Goal: Find contact information: Find contact information

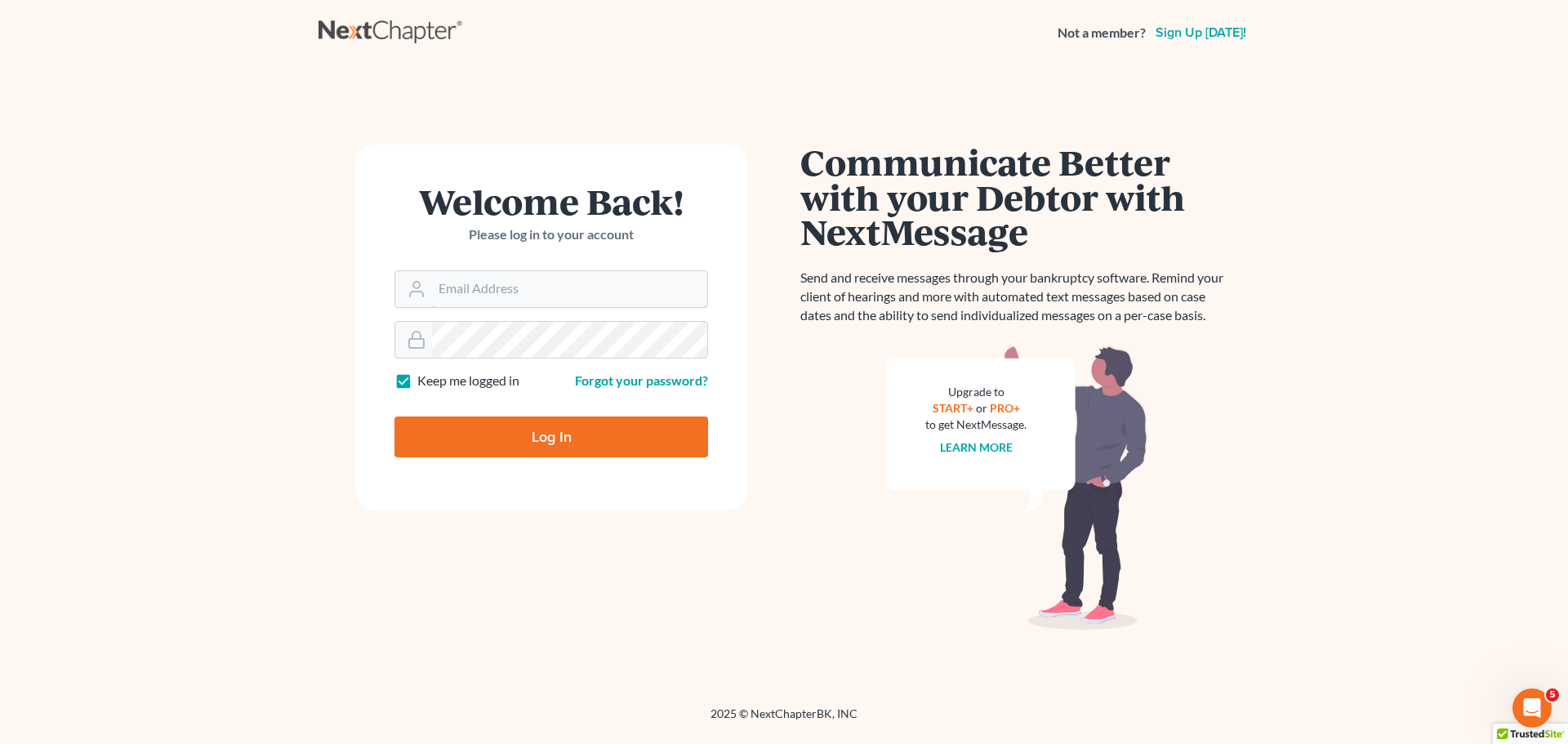
type input "[EMAIL_ADDRESS][DOMAIN_NAME]"
click at [532, 441] on input "Log In" at bounding box center [551, 436] width 314 height 41
type input "Thinking..."
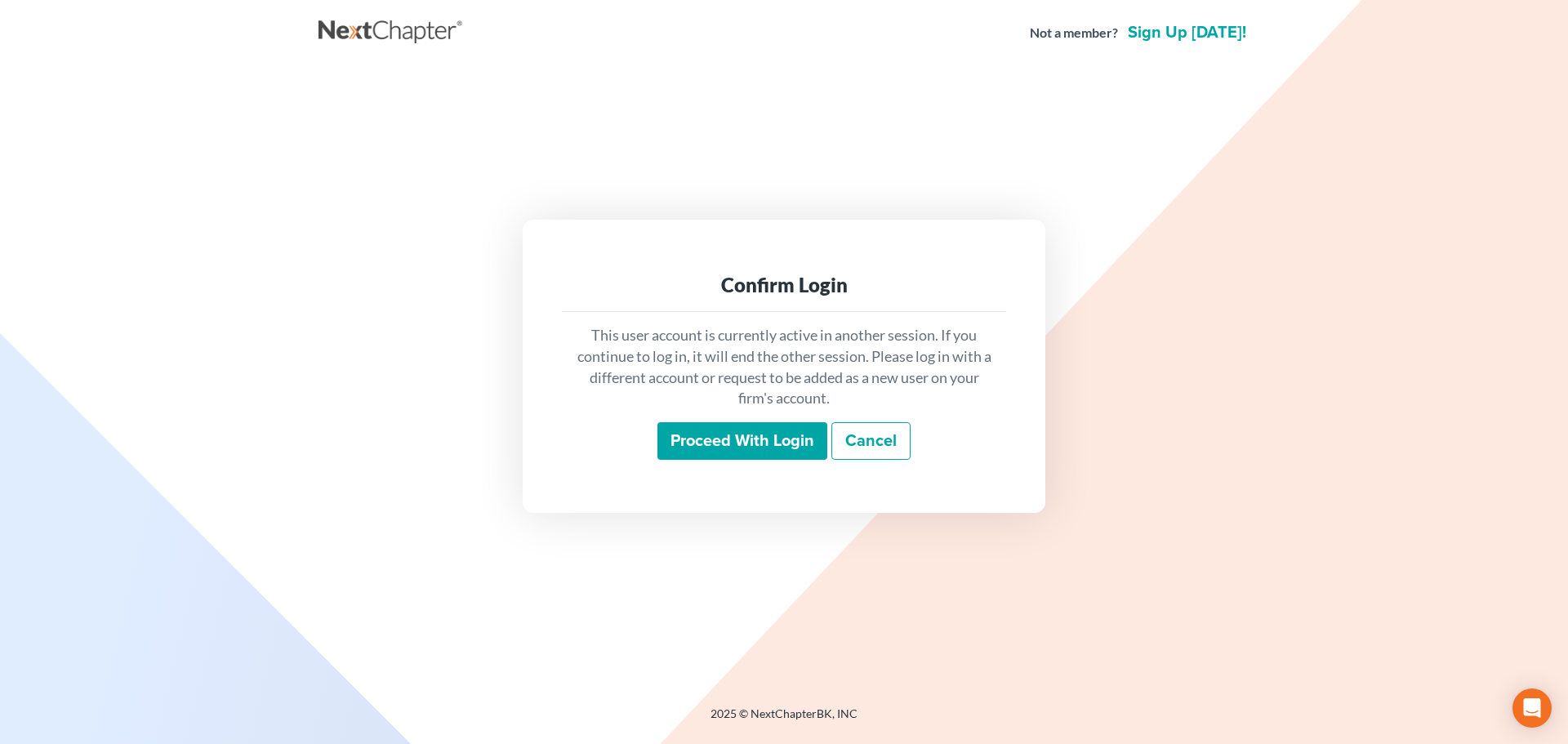
click at [756, 439] on input "Proceed with login" at bounding box center [742, 441] width 170 height 38
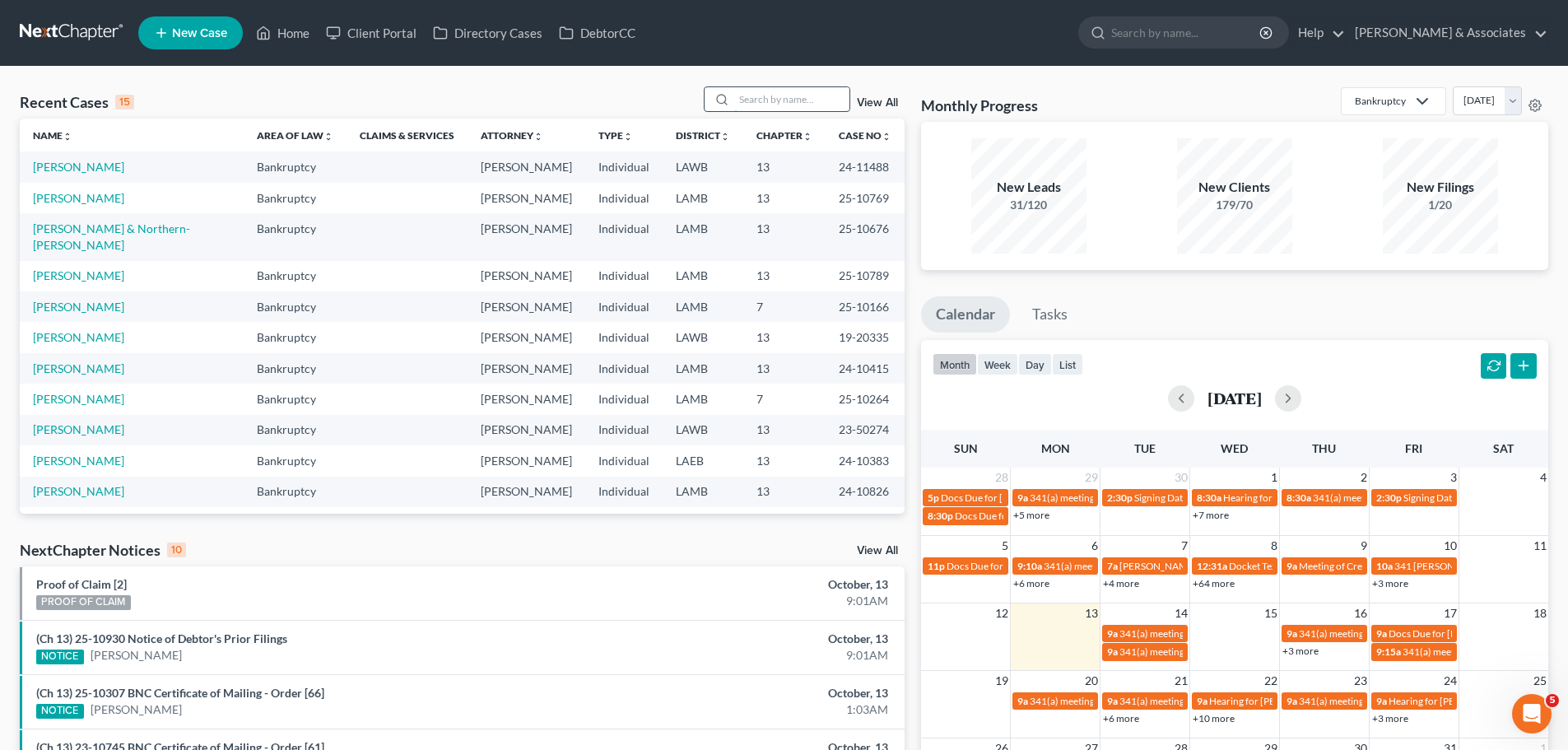
click at [778, 99] on input "search" at bounding box center [792, 99] width 115 height 24
type input "wright"
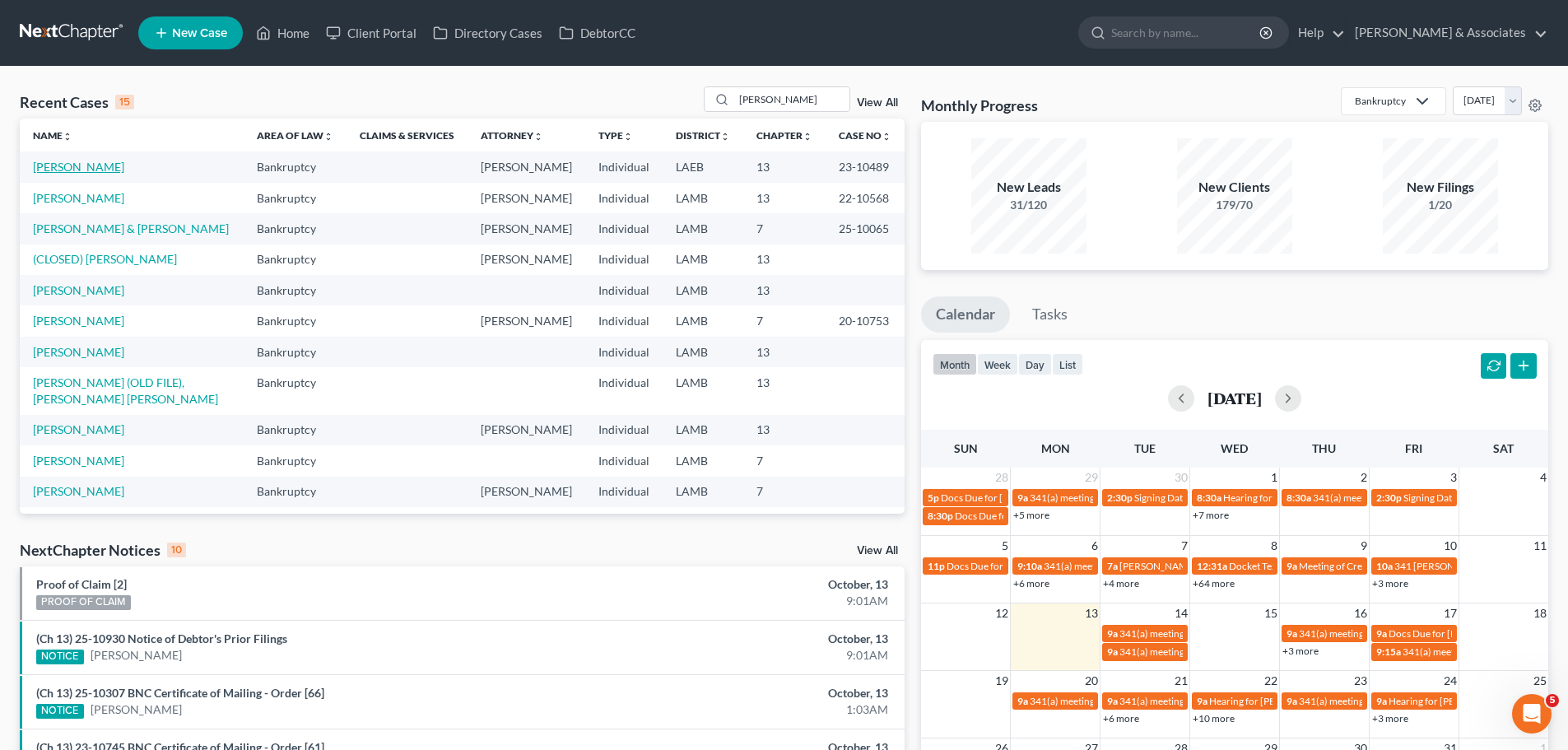
click at [82, 164] on link "Wright, Garrick" at bounding box center [78, 167] width 91 height 14
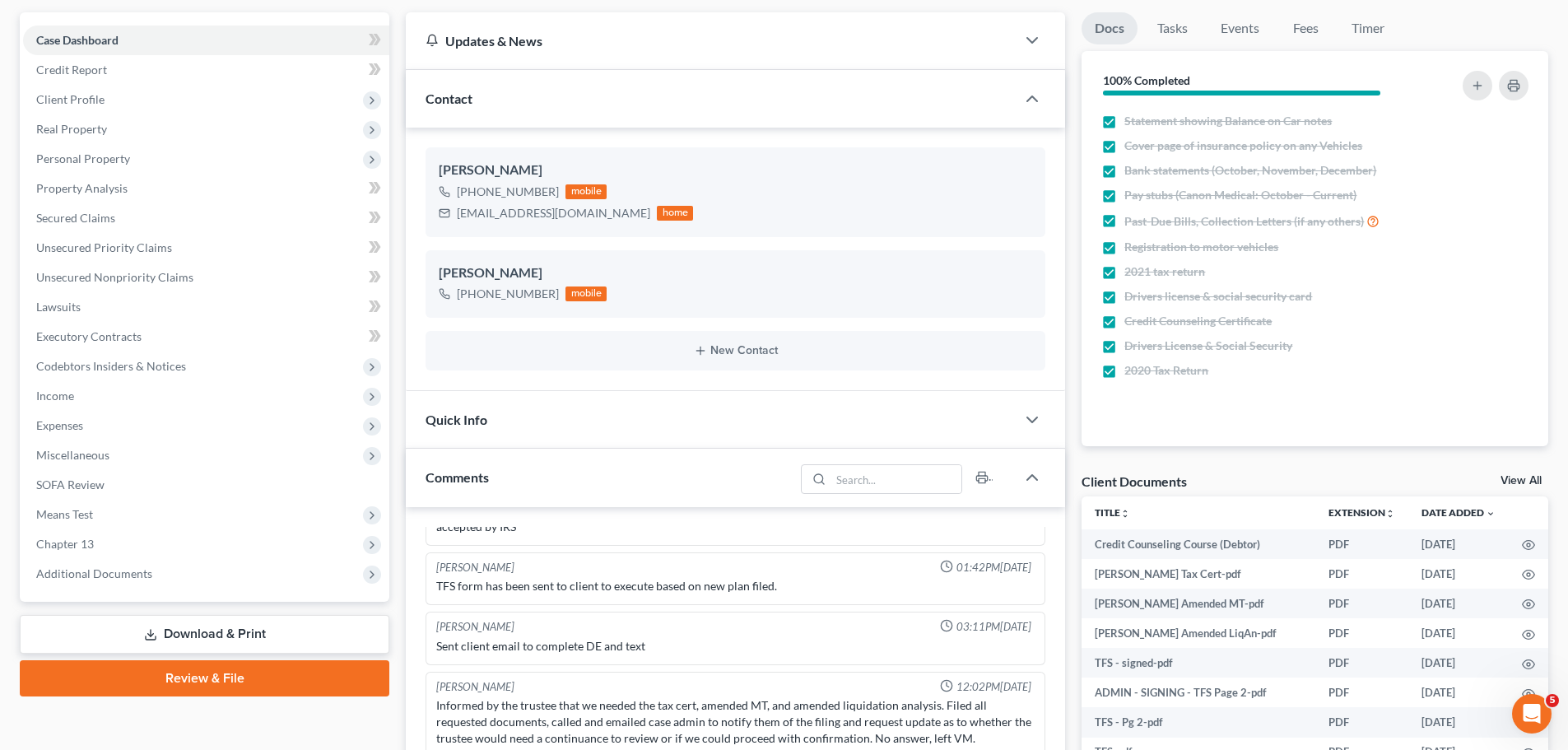
scroll to position [82, 0]
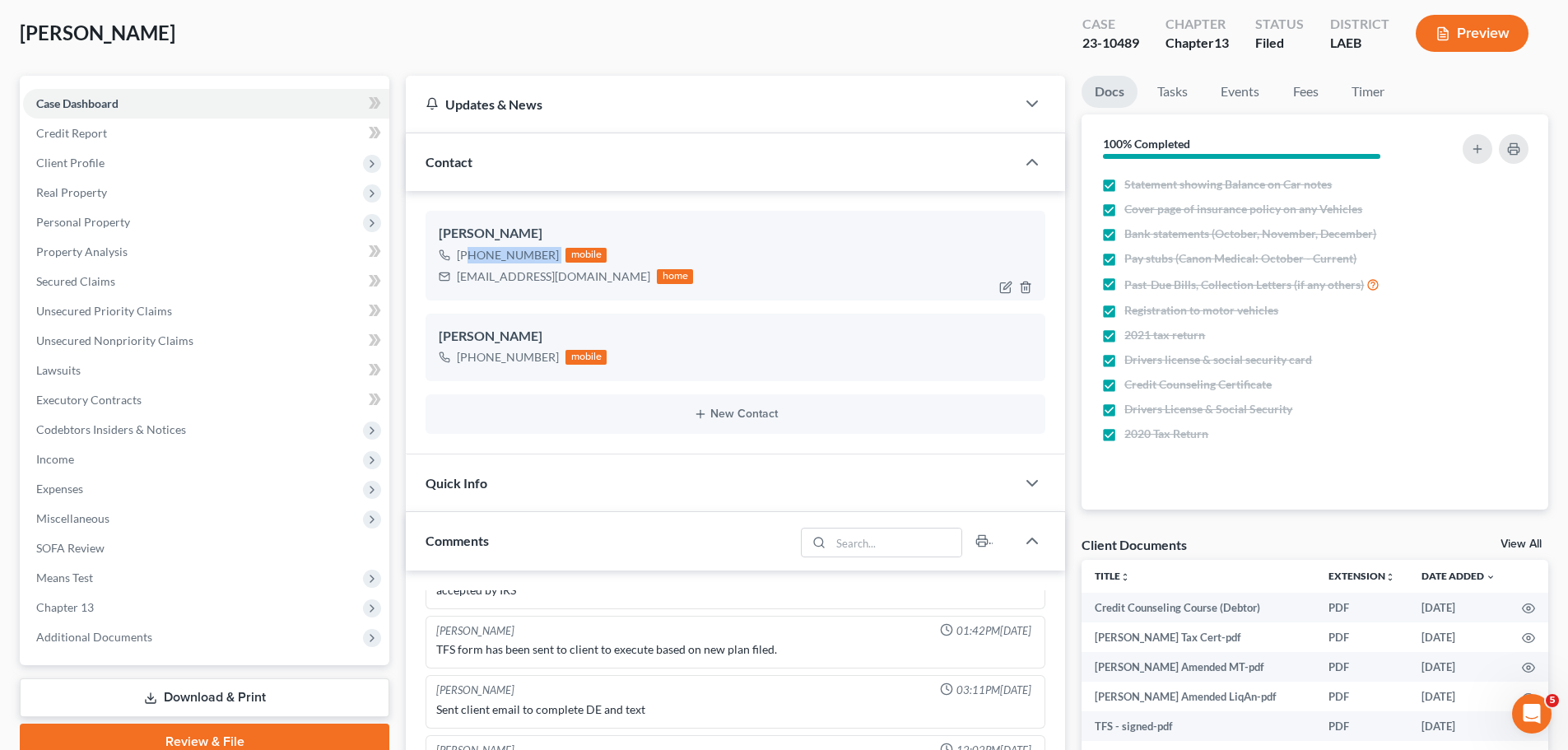
drag, startPoint x: 471, startPoint y: 255, endPoint x: 556, endPoint y: 256, distance: 85.0
click at [556, 256] on div "+1 (504) 914-2633 mobile" at bounding box center [566, 255] width 254 height 21
copy div "(504) 914-2633"
drag, startPoint x: 455, startPoint y: 277, endPoint x: 566, endPoint y: 273, distance: 111.1
click at [566, 273] on div "Garrick28@gmail.com home" at bounding box center [566, 277] width 254 height 21
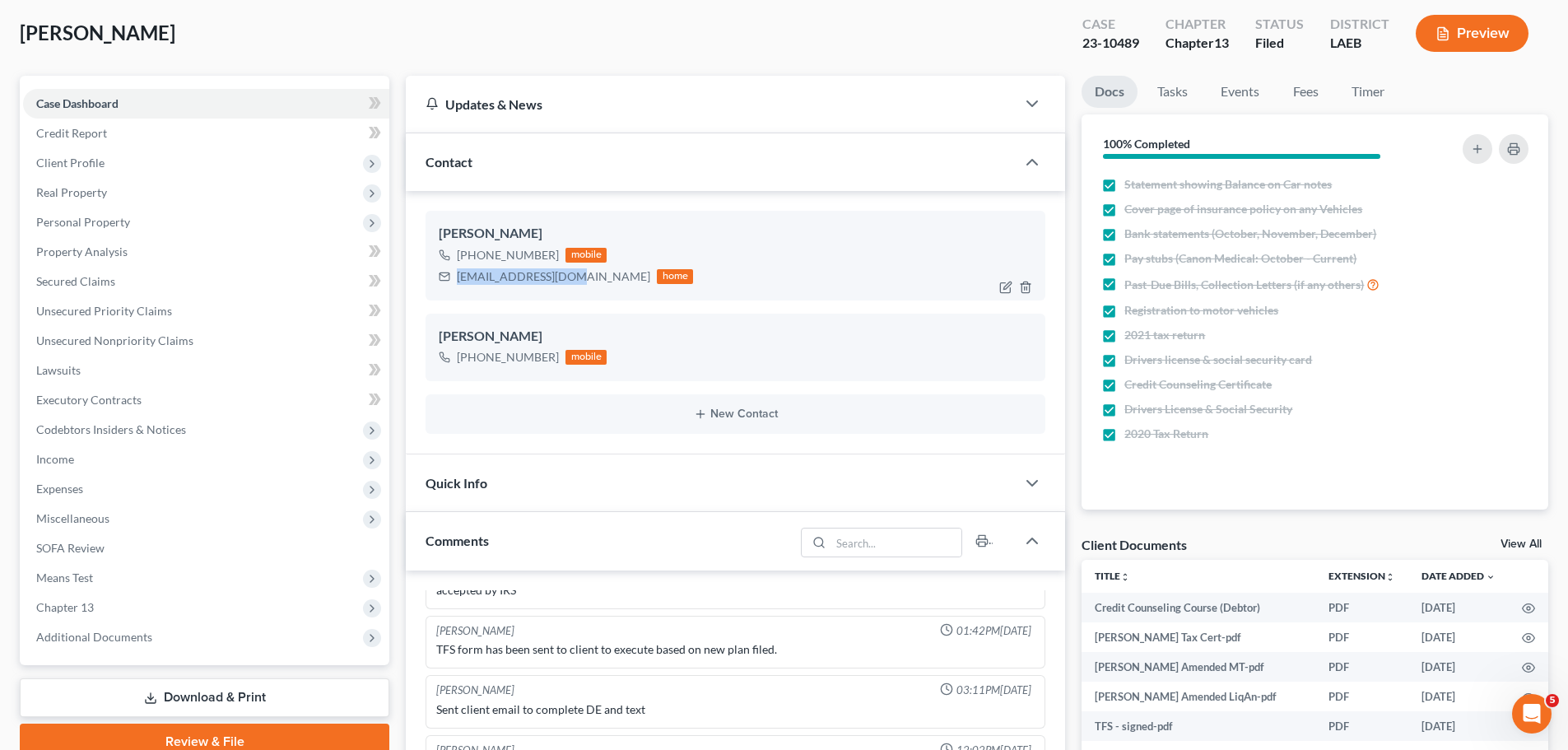
copy div "Garrick28@gmail.com"
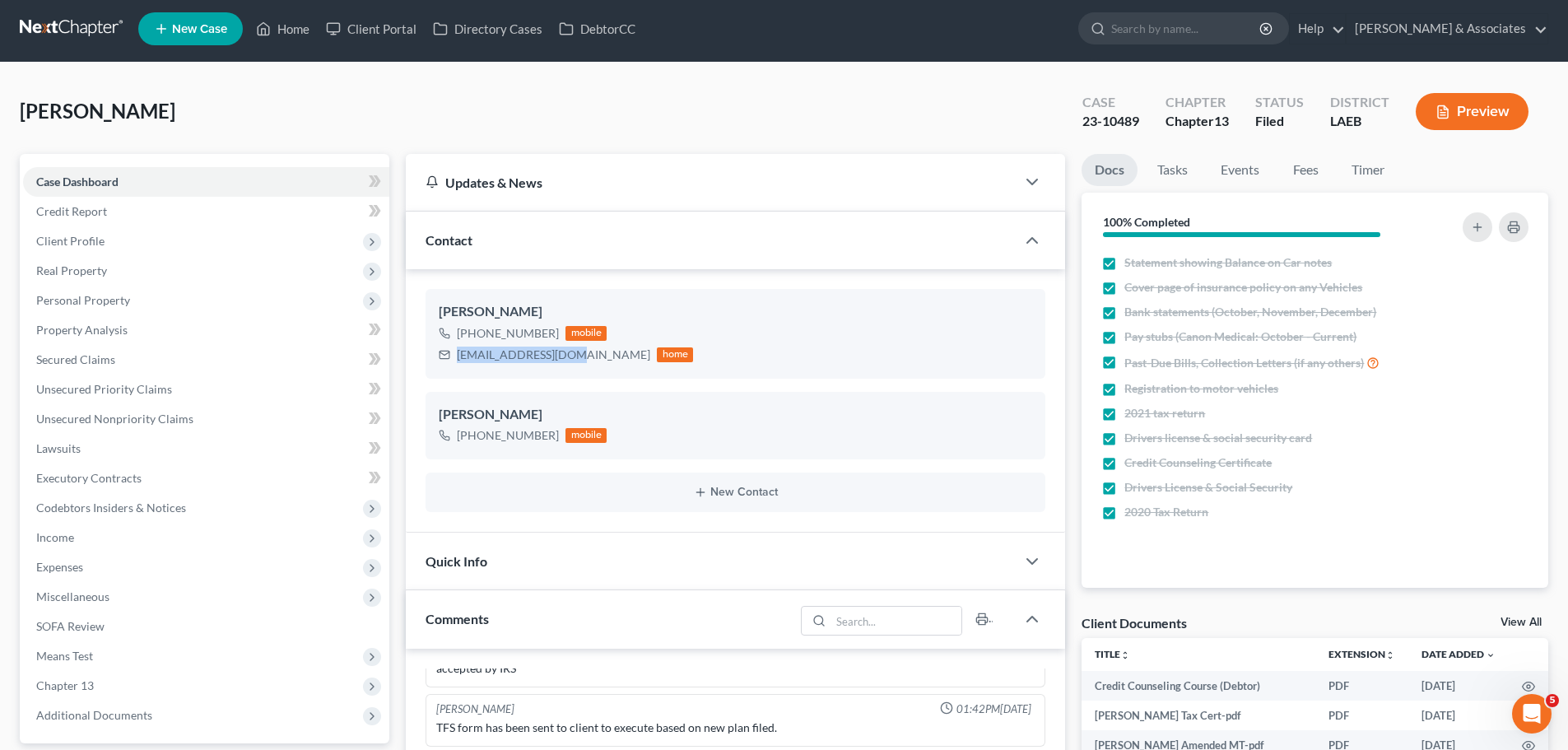
scroll to position [0, 0]
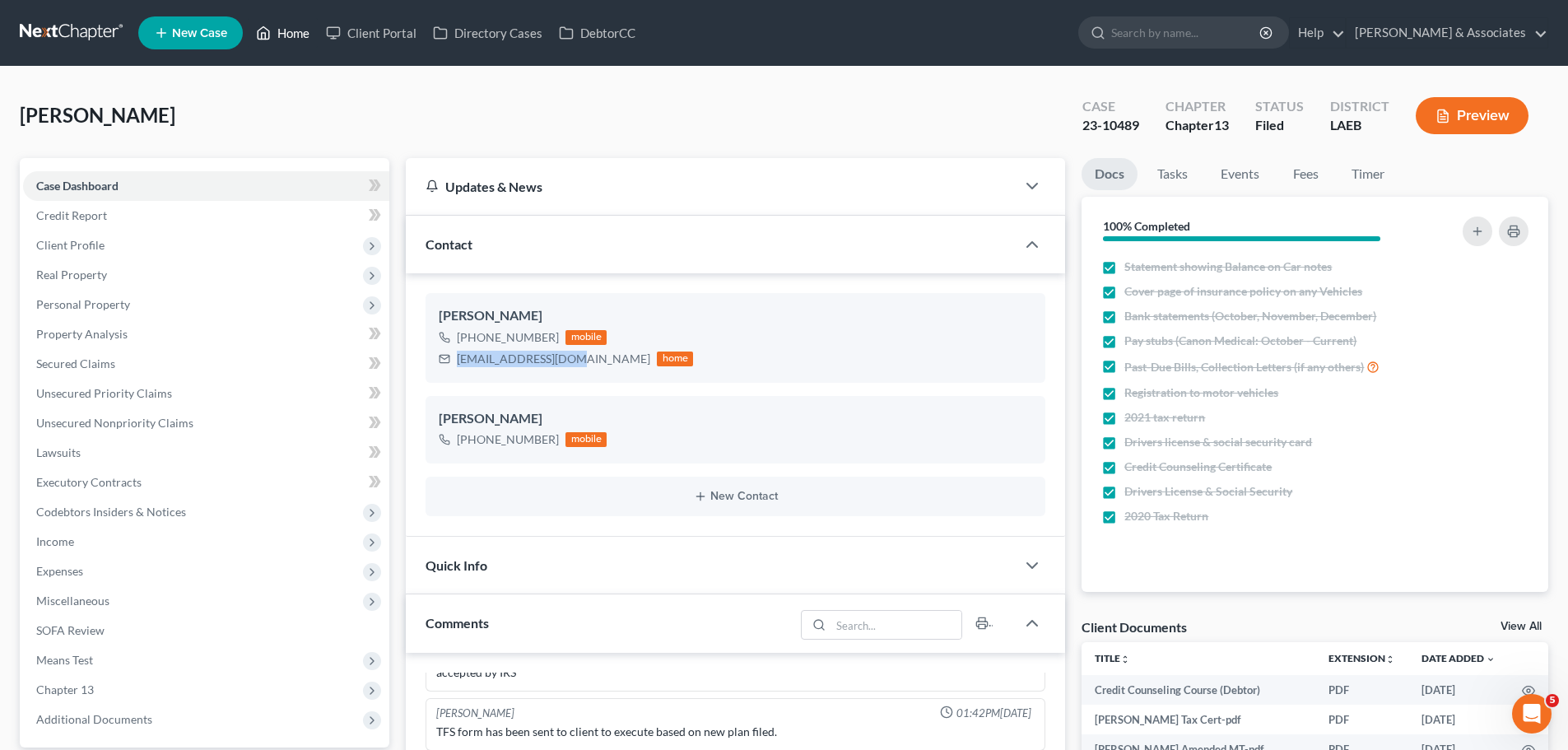
click at [284, 36] on link "Home" at bounding box center [283, 34] width 70 height 30
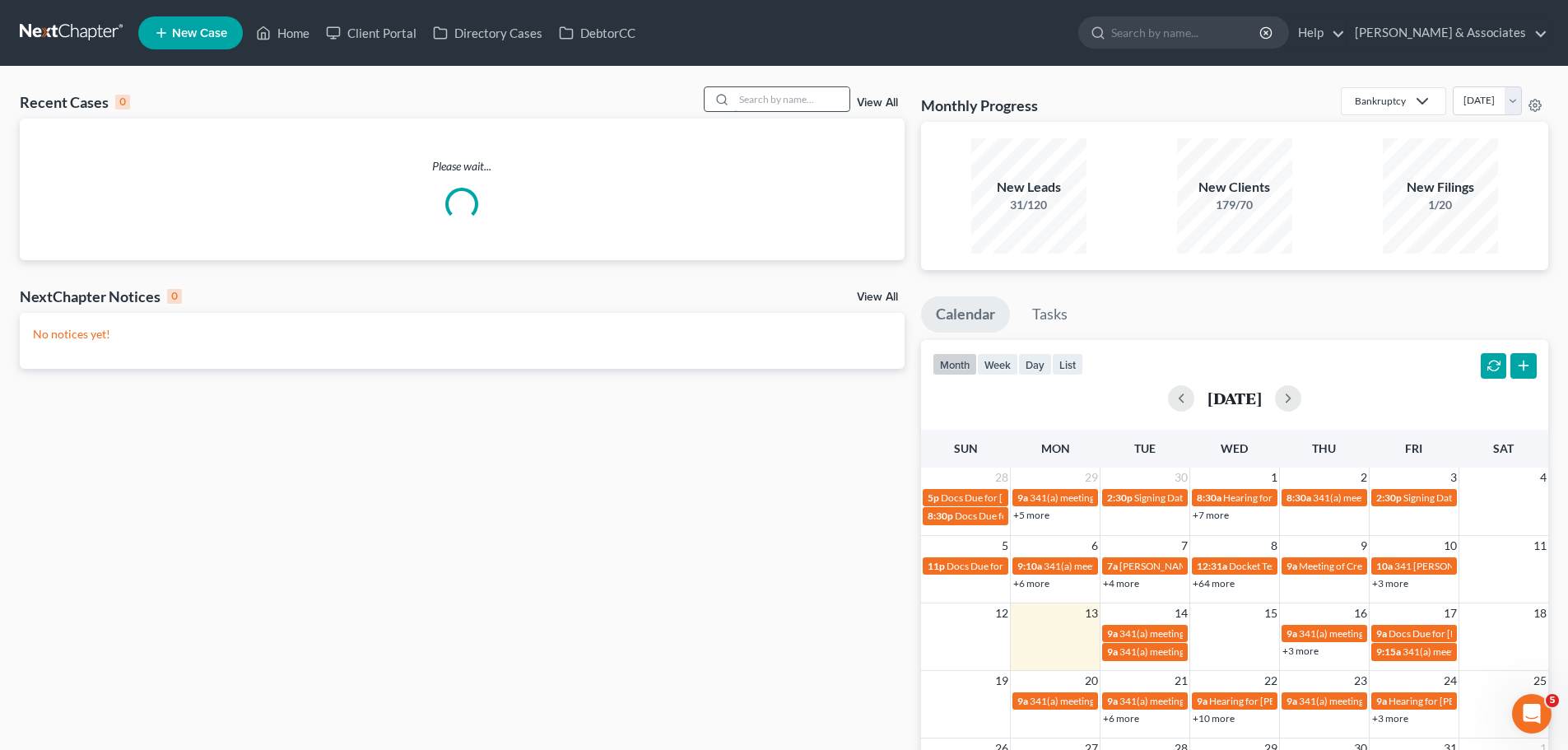
click at [777, 97] on input "search" at bounding box center [792, 99] width 115 height 24
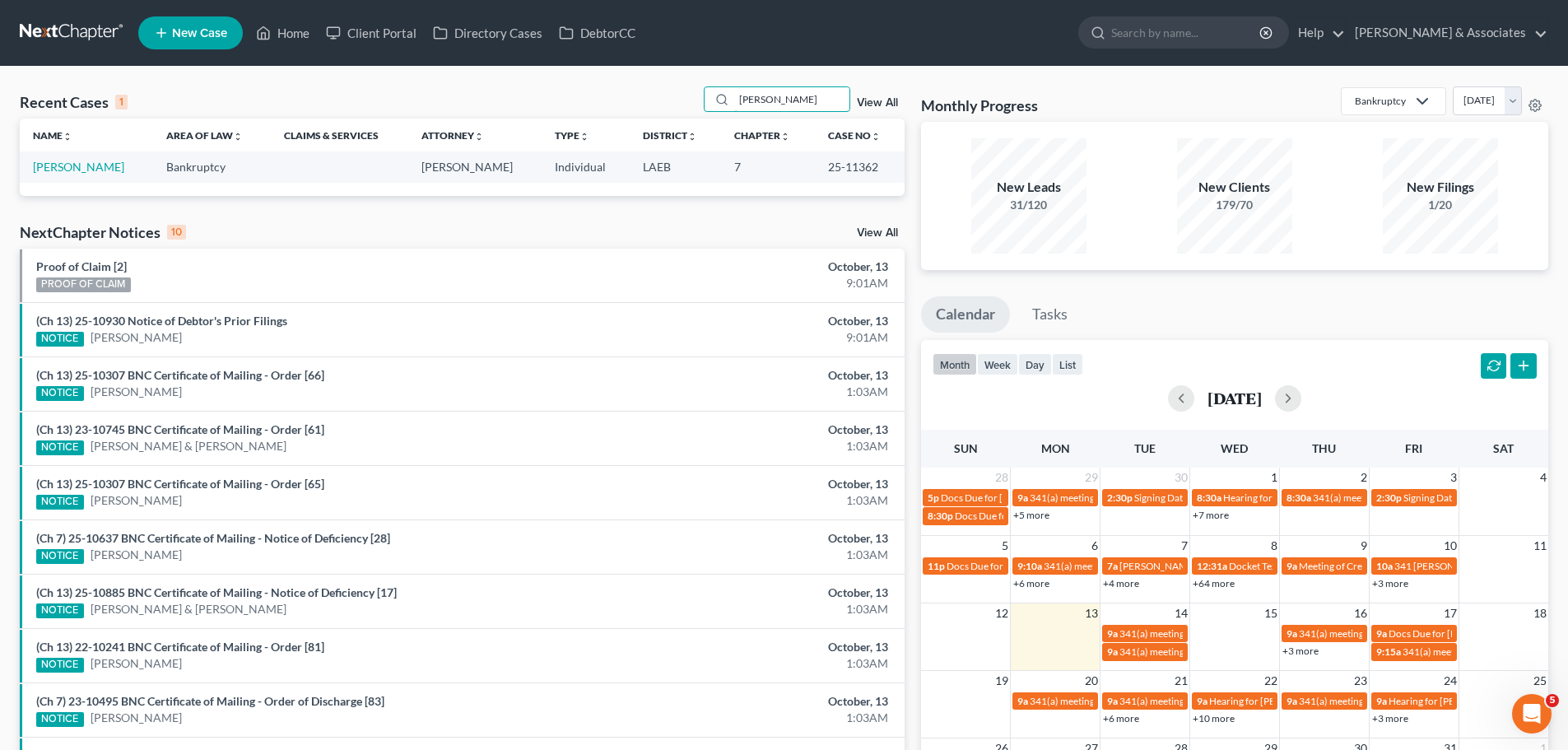
type input "campion"
